Goal: Transaction & Acquisition: Purchase product/service

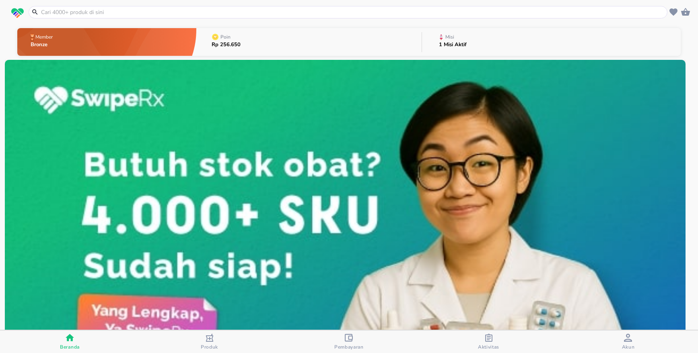
click at [100, 13] on input "text" at bounding box center [352, 12] width 625 height 8
paste input "Niacef"
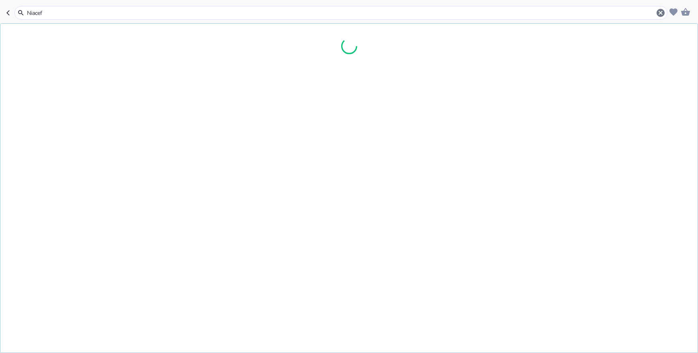
type input "Niacef"
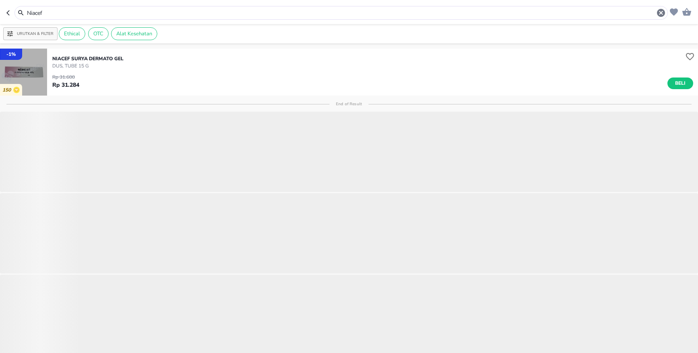
click at [29, 70] on img "button" at bounding box center [23, 72] width 47 height 47
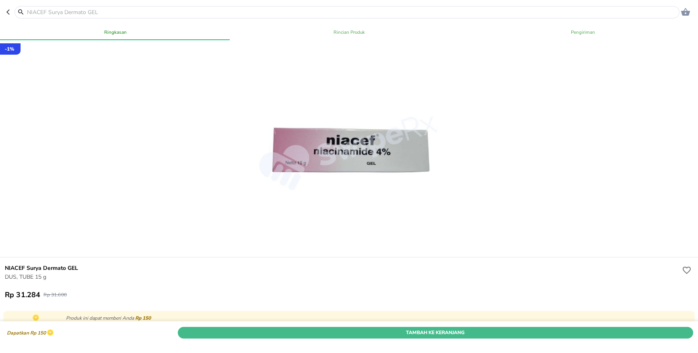
click at [211, 329] on span "Tambah Ke Keranjang" at bounding box center [435, 333] width 503 height 8
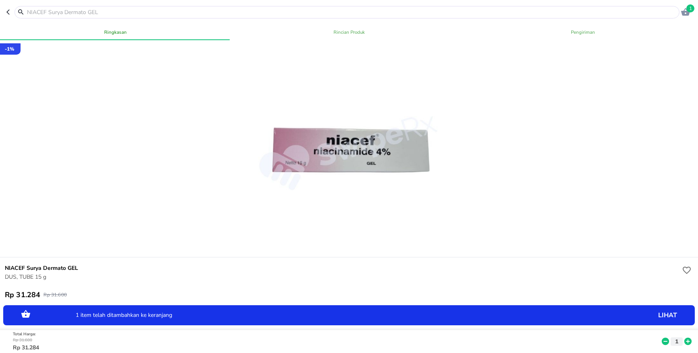
click at [682, 338] on icon at bounding box center [687, 342] width 10 height 9
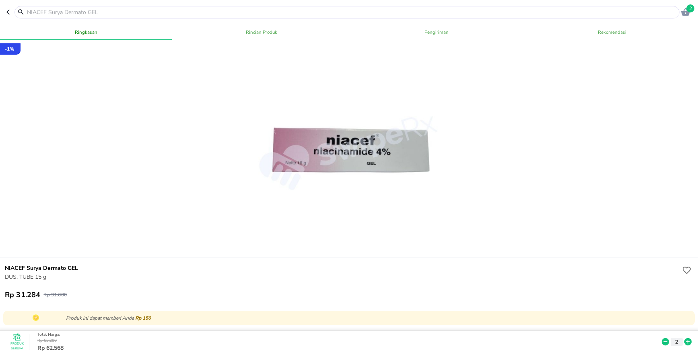
click at [66, 8] on input "text" at bounding box center [351, 12] width 651 height 8
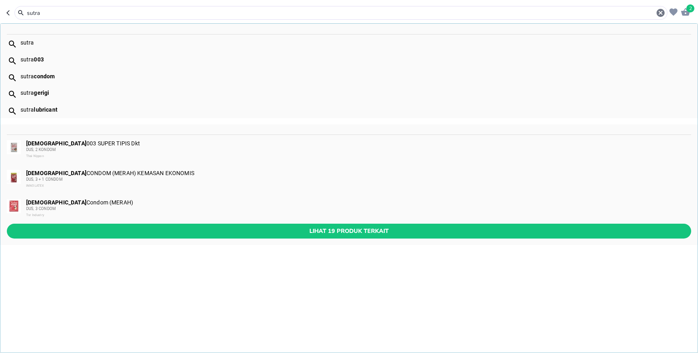
type input "sutra"
click at [48, 176] on div "DUS, 3 + 1 CONDOM" at bounding box center [358, 179] width 664 height 6
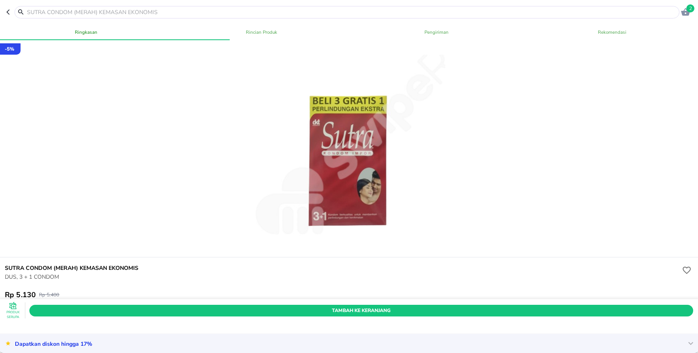
scroll to position [101, 0]
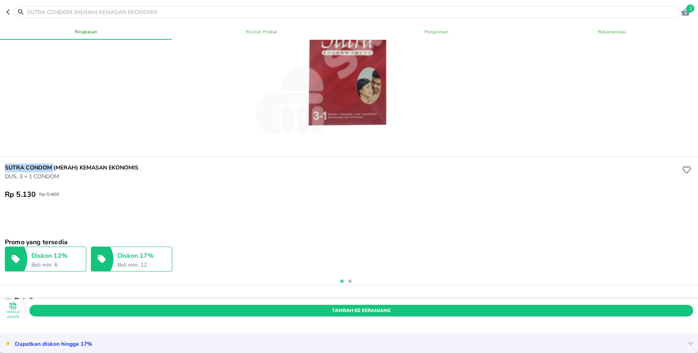
drag, startPoint x: 6, startPoint y: 167, endPoint x: 53, endPoint y: 168, distance: 47.0
click at [53, 168] on h6 "SUTRA CONDOM (MERAH) KEMASAN EKONOMIS" at bounding box center [342, 168] width 675 height 9
copy h6 "SUTRA CONDOM"
click at [83, 11] on input "text" at bounding box center [351, 12] width 651 height 8
paste input "SUTRA CONDOM"
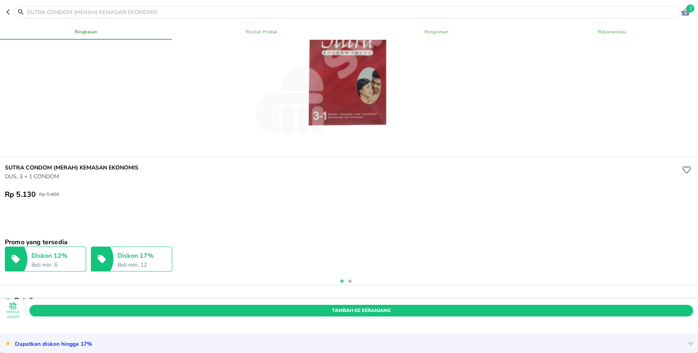
type input "SUTRA CONDOM"
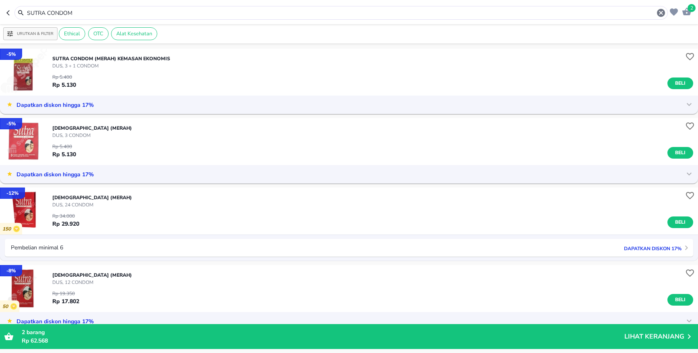
click at [12, 211] on img "button" at bounding box center [23, 211] width 47 height 47
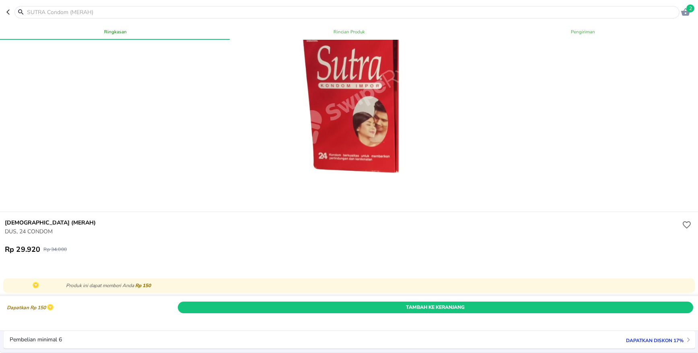
scroll to position [101, 0]
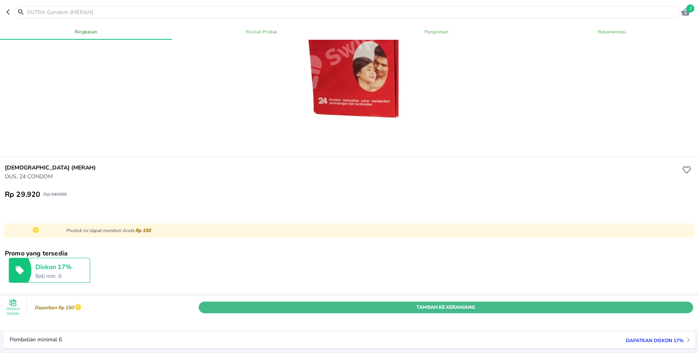
click at [441, 303] on span "Tambah Ke Keranjang" at bounding box center [446, 307] width 482 height 8
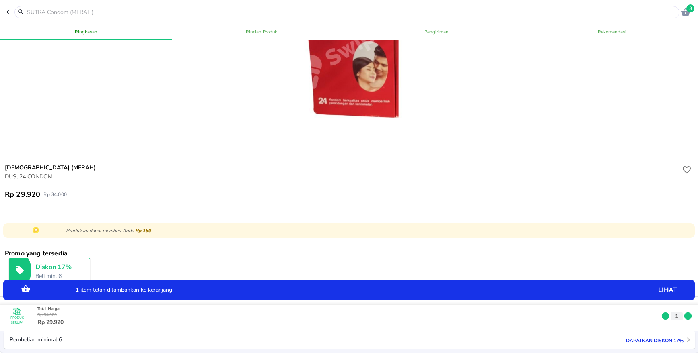
click at [684, 313] on icon at bounding box center [687, 316] width 7 height 7
click at [682, 10] on icon "button" at bounding box center [685, 12] width 10 height 10
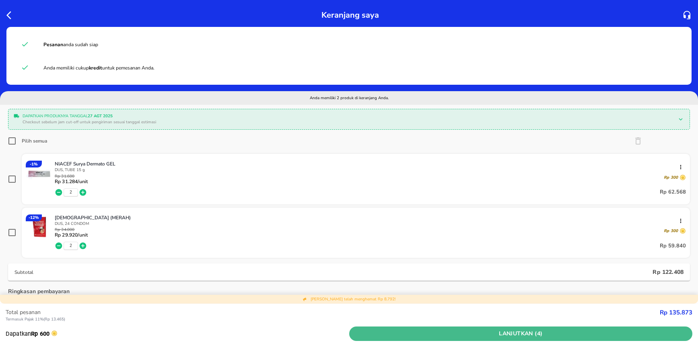
click at [550, 334] on span "Lanjutkan (4)" at bounding box center [520, 334] width 337 height 10
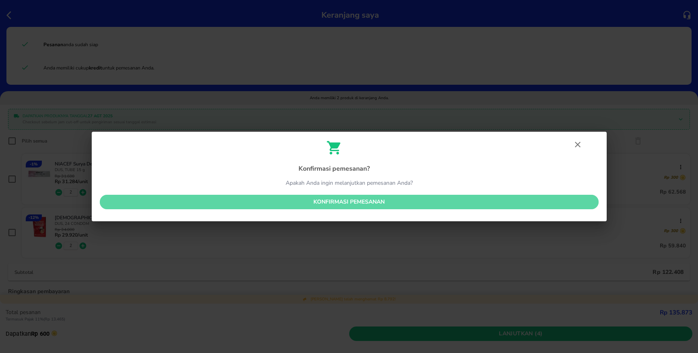
drag, startPoint x: 367, startPoint y: 209, endPoint x: 377, endPoint y: 207, distance: 9.5
click at [368, 209] on button "Konfirmasi pemesanan" at bounding box center [349, 202] width 499 height 15
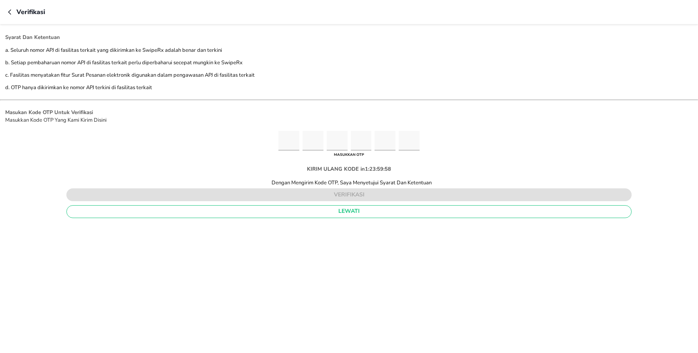
click at [10, 14] on icon "button" at bounding box center [11, 12] width 6 height 6
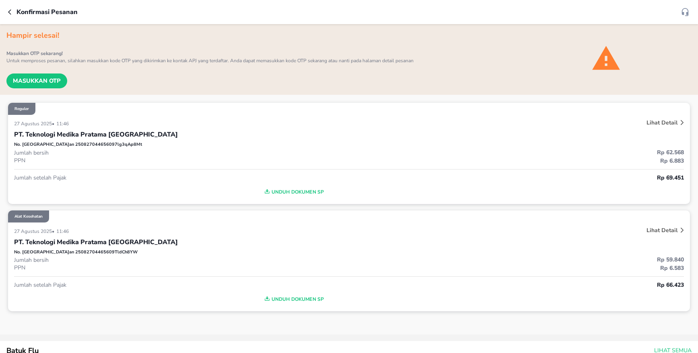
click at [70, 143] on p "No. Pesanan 250827044656097lg3qAp8Mt" at bounding box center [78, 145] width 128 height 7
copy p "250827044656097lg3qAp8Mt"
click at [82, 252] on p "No. Pesanan 25082704465609TldCh8YW" at bounding box center [75, 252] width 123 height 7
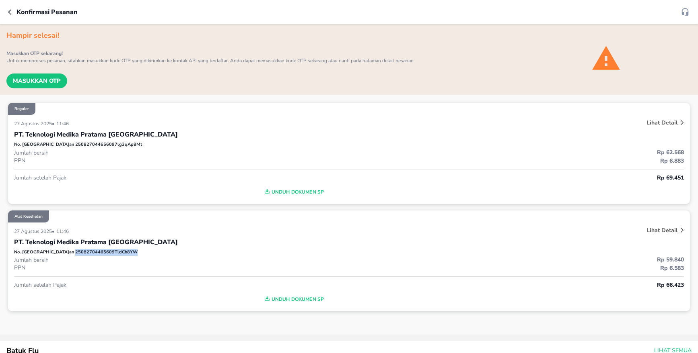
copy p "25082704465609TldCh8YW"
